Goal: Information Seeking & Learning: Find specific fact

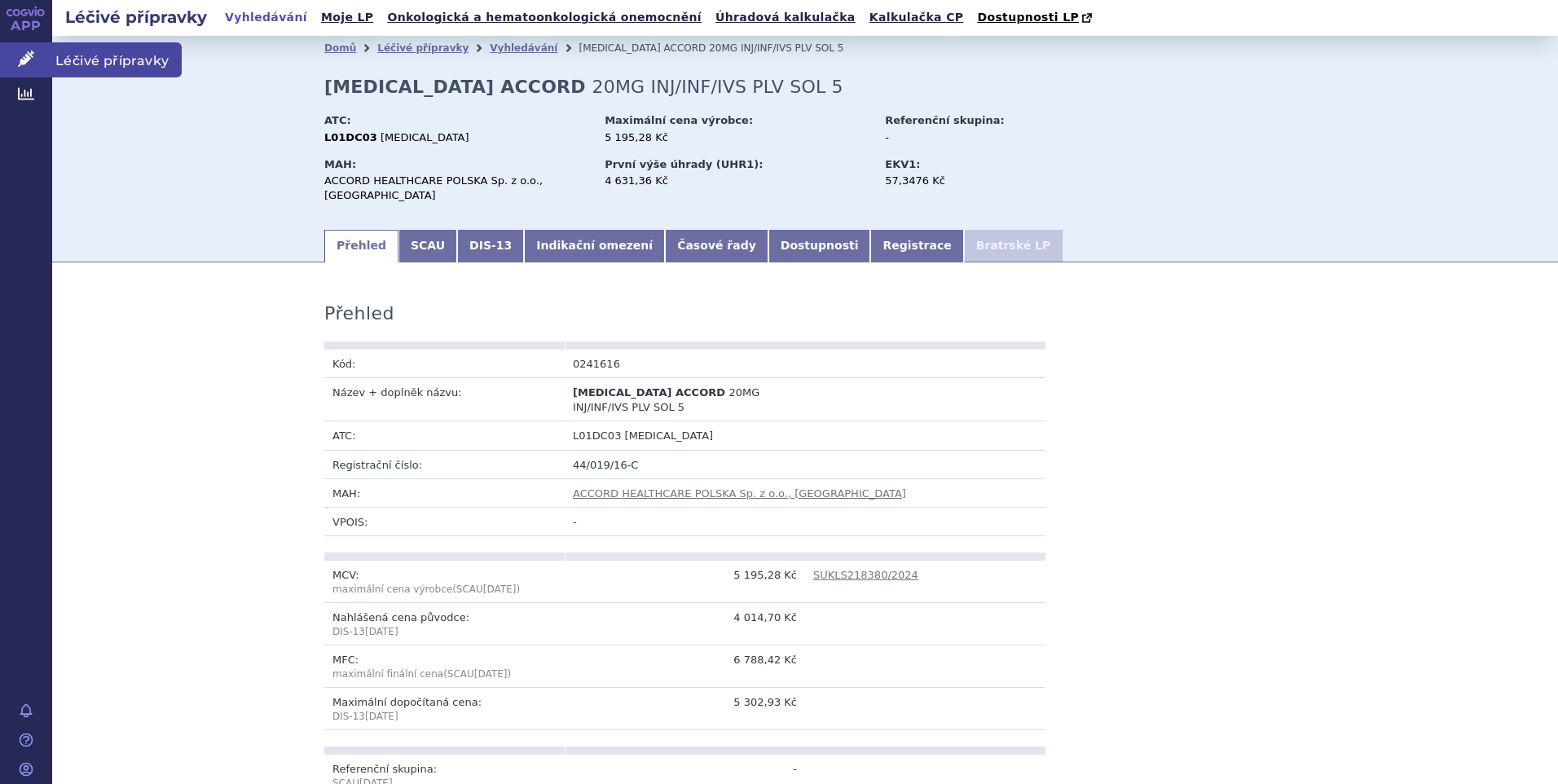
click at [71, 56] on span "Léčivé přípravky" at bounding box center [117, 59] width 130 height 34
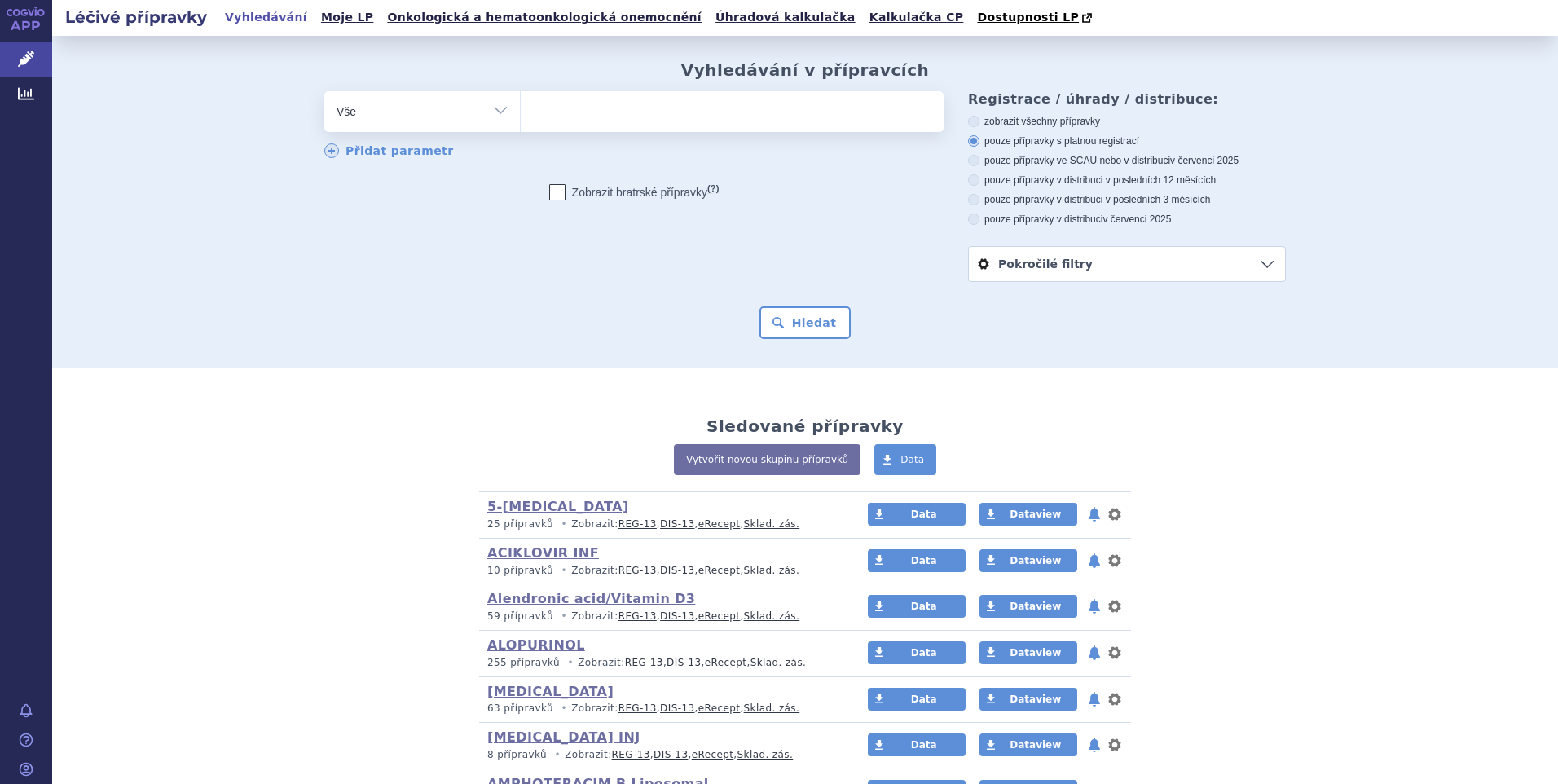
click at [497, 118] on select "Vše Přípravek/SUKL kód MAH VPOIS ATC/Aktivní látka Léková forma Síla" at bounding box center [422, 109] width 196 height 37
select select "filter-atc-group"
click at [324, 92] on select "Vše Přípravek/SUKL kód MAH VPOIS ATC/Aktivní látka Léková forma Síla" at bounding box center [422, 109] width 196 height 37
click at [542, 125] on ul at bounding box center [732, 107] width 423 height 34
click at [521, 125] on select at bounding box center [520, 111] width 1 height 41
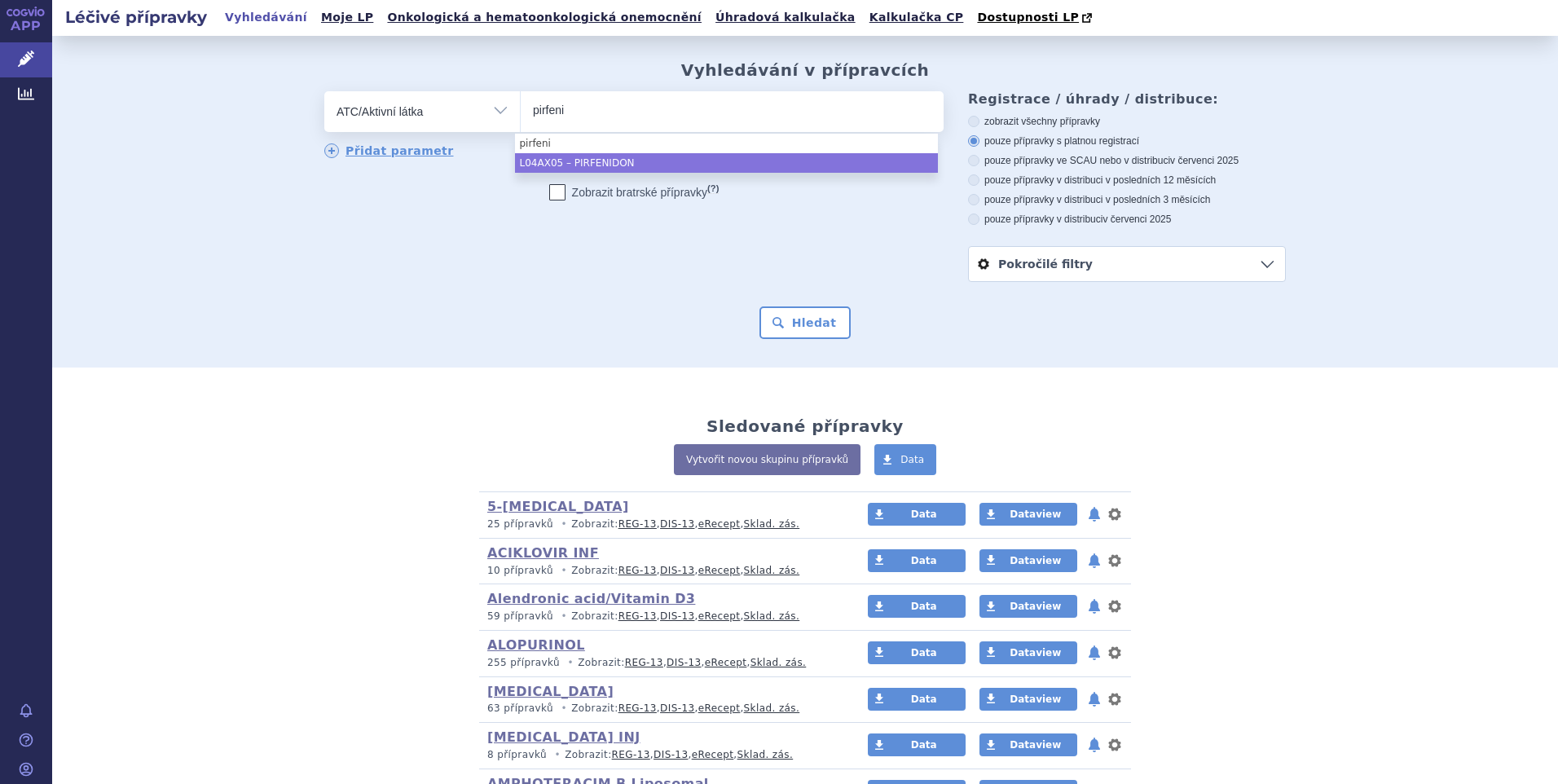
type input "pirfeni"
select select "L04AX05"
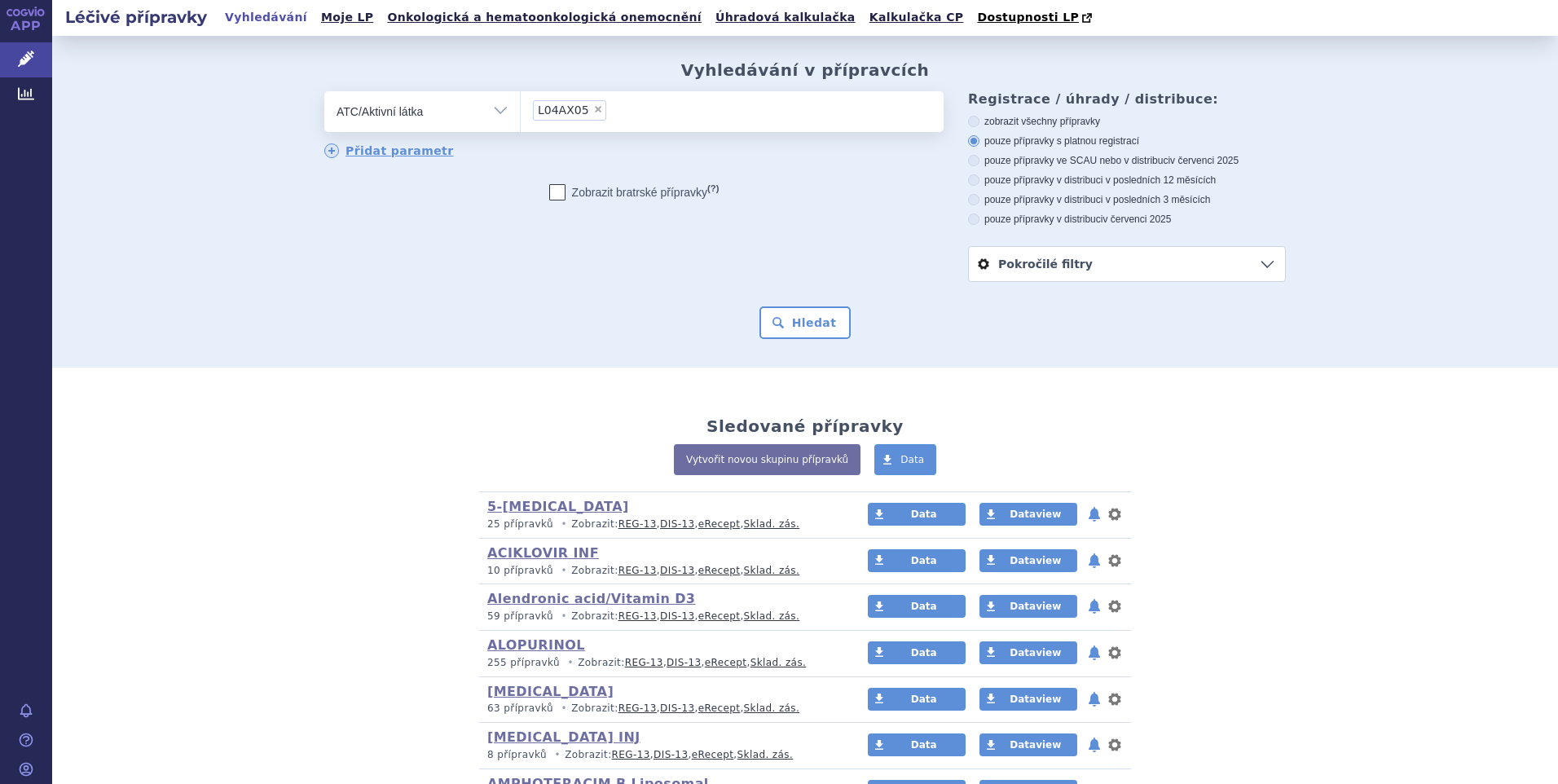
click at [968, 222] on icon at bounding box center [973, 219] width 11 height 11
click at [969, 222] on input "pouze přípravky v distribuci v červenci 2025" at bounding box center [974, 221] width 10 height 10
radio input "true"
click at [812, 322] on button "Hledat" at bounding box center [804, 322] width 92 height 32
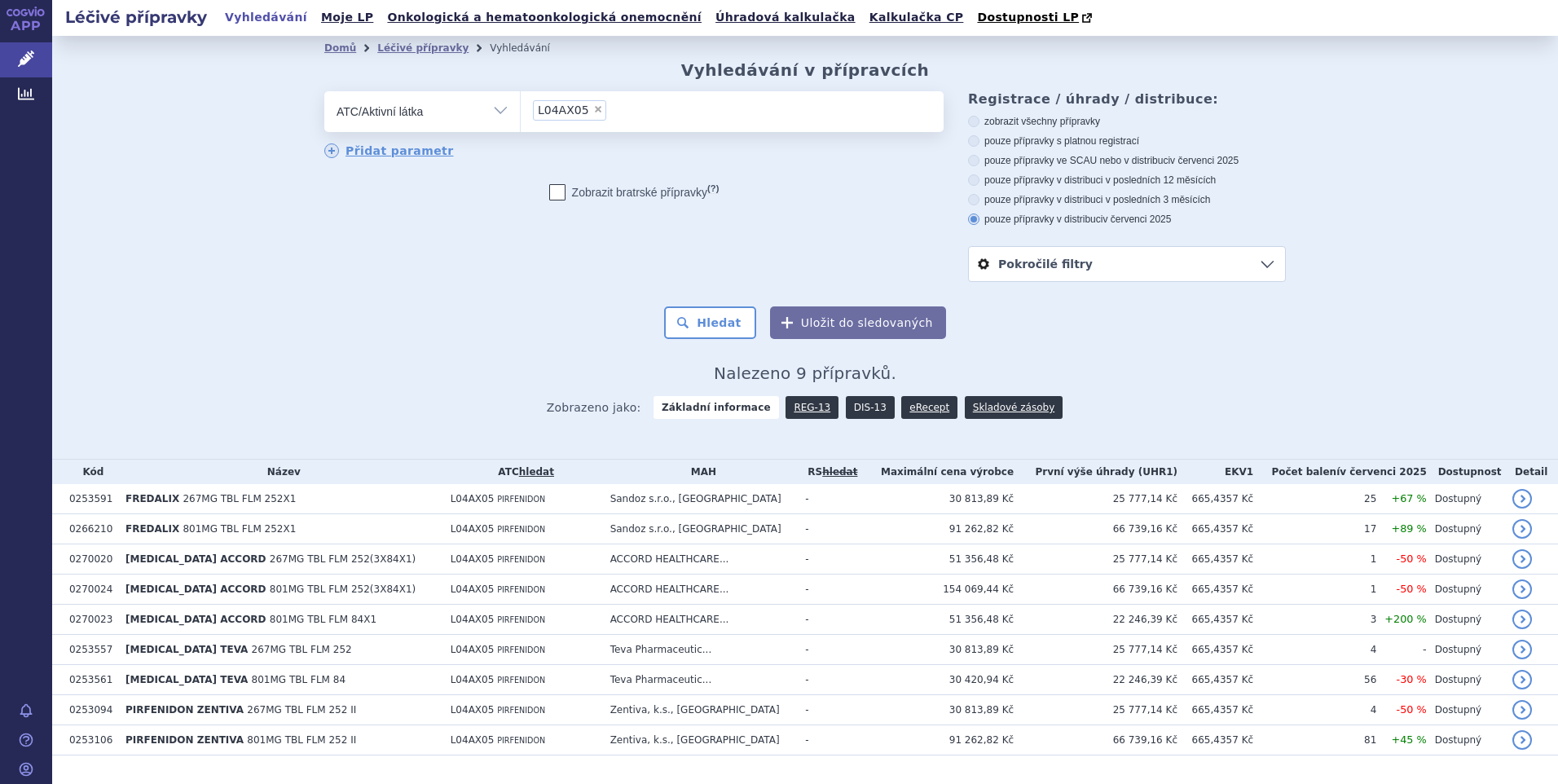
click at [859, 408] on link "DIS-13" at bounding box center [869, 407] width 49 height 23
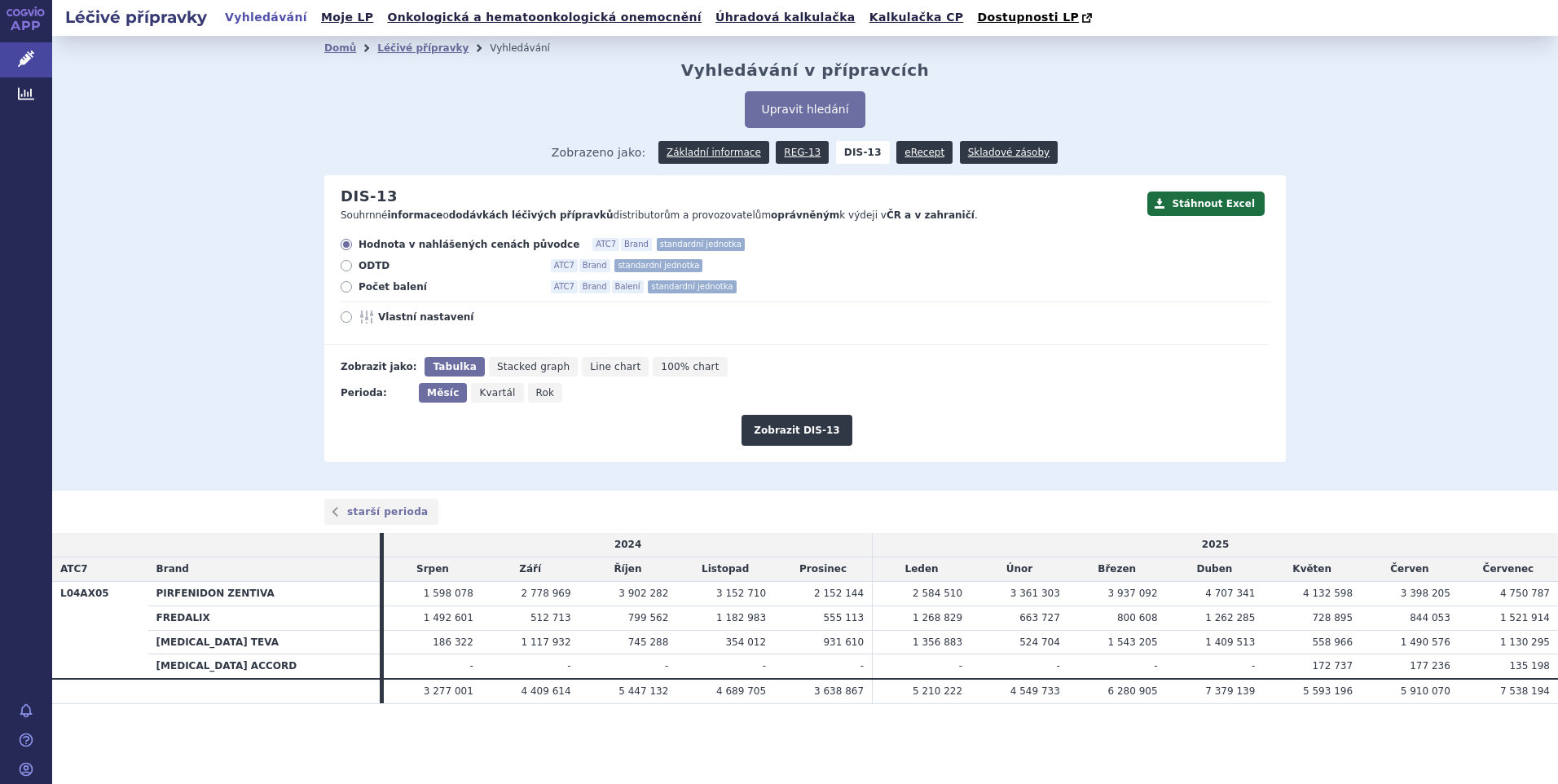
drag, startPoint x: 342, startPoint y: 283, endPoint x: 494, endPoint y: 356, distance: 168.6
click at [345, 283] on label "Počet balení ATC7 Brand Balení standardní jednotka" at bounding box center [804, 286] width 929 height 13
click at [770, 433] on button "Zobrazit DIS-13" at bounding box center [796, 429] width 110 height 31
click at [343, 288] on icon at bounding box center [346, 286] width 11 height 11
click at [343, 288] on input "Počet balení ATC7 Brand Balení standardní jednotka" at bounding box center [347, 288] width 10 height 10
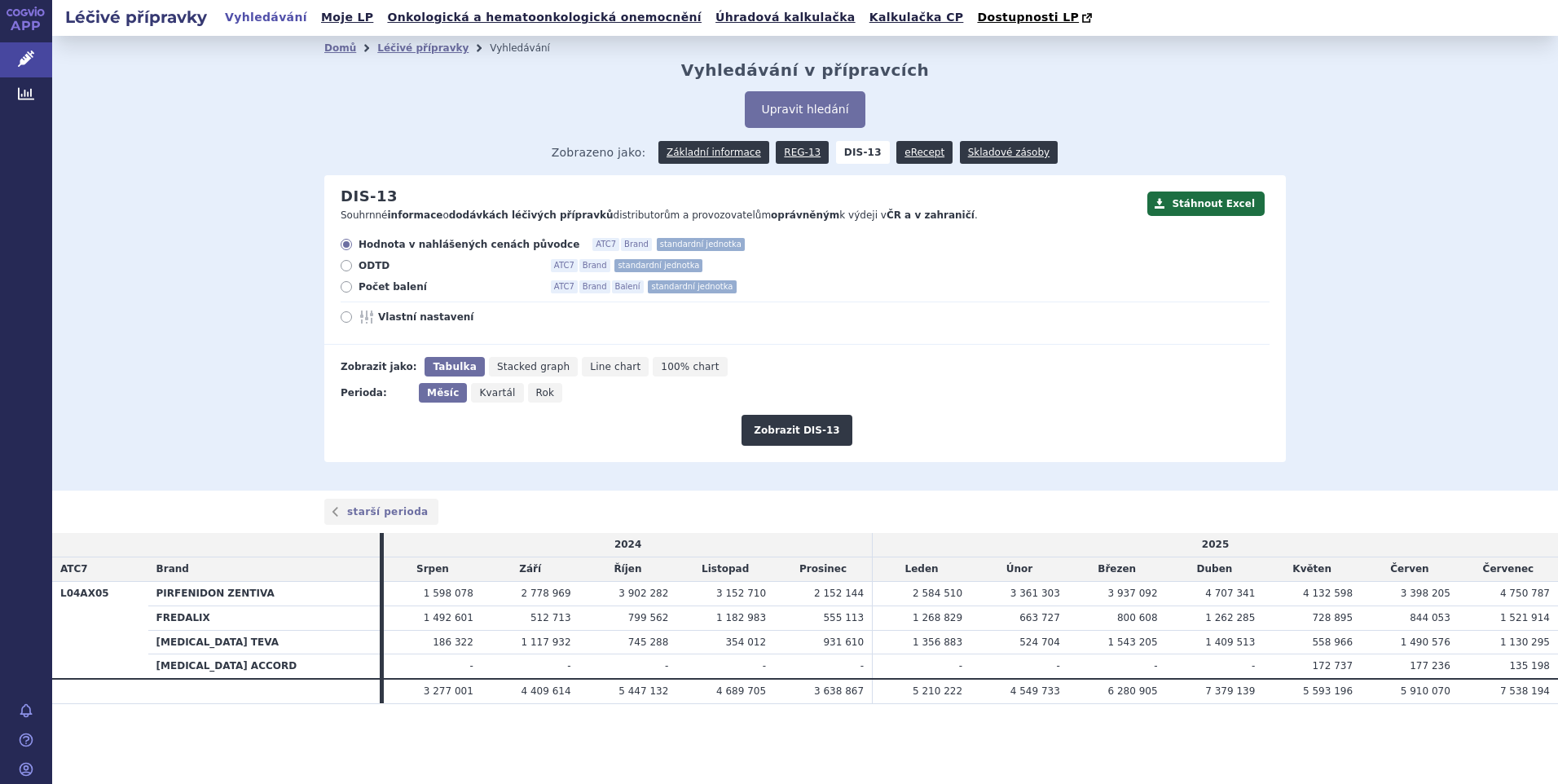
radio input "true"
drag, startPoint x: 777, startPoint y: 429, endPoint x: 796, endPoint y: 426, distance: 19.2
click at [784, 428] on button "Zobrazit DIS-13" at bounding box center [796, 429] width 110 height 31
